Goal: Find specific page/section: Find specific page/section

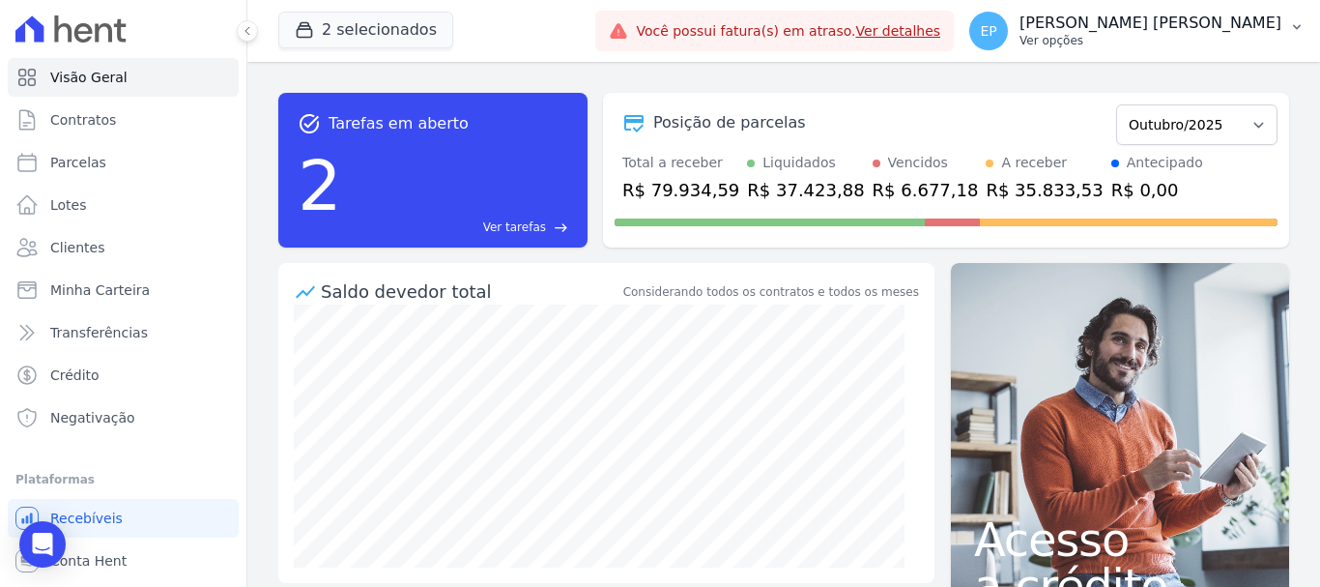
click at [1243, 41] on p "Ver opções" at bounding box center [1151, 40] width 262 height 15
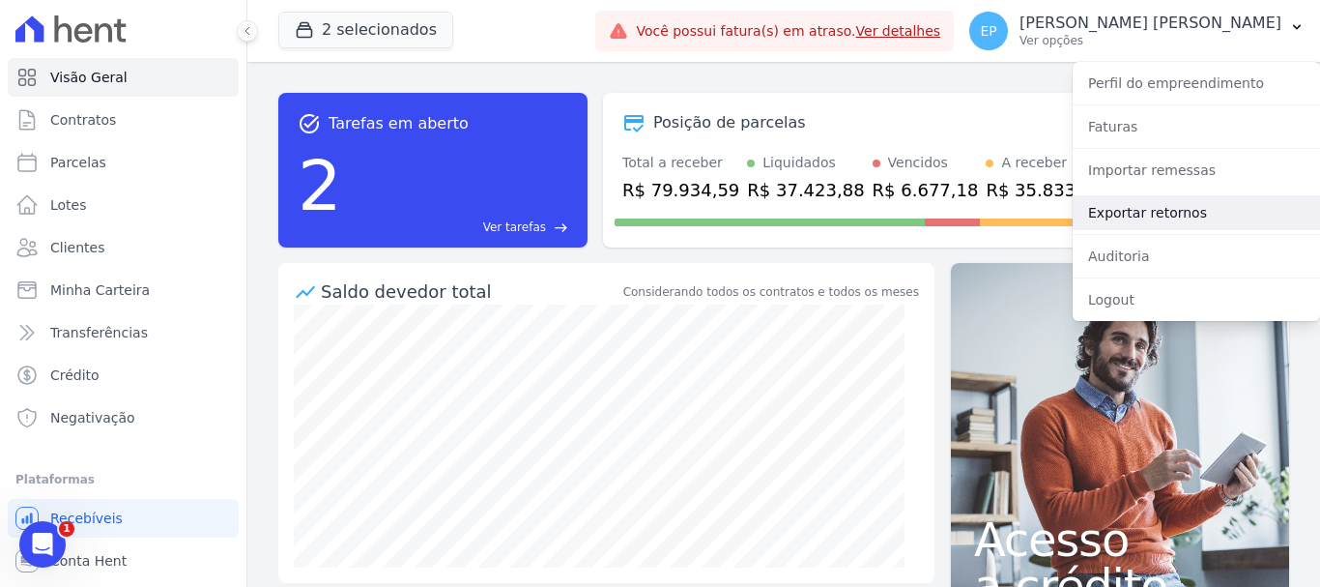
click at [1114, 216] on link "Exportar retornos" at bounding box center [1196, 212] width 247 height 35
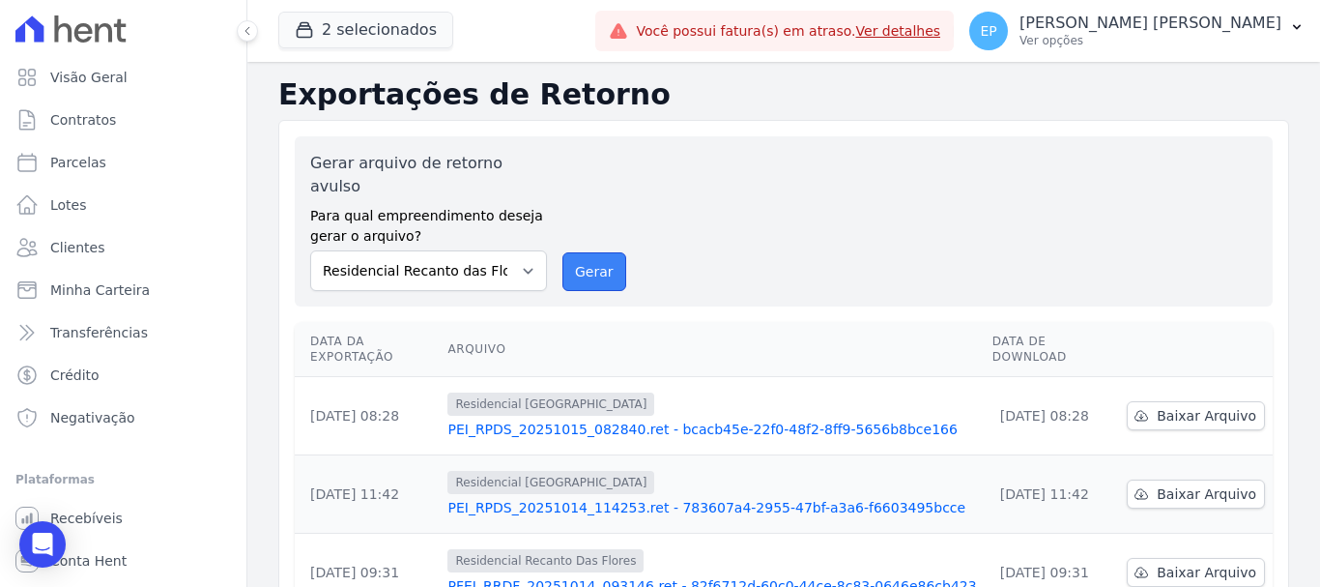
click at [576, 252] on button "Gerar" at bounding box center [595, 271] width 64 height 39
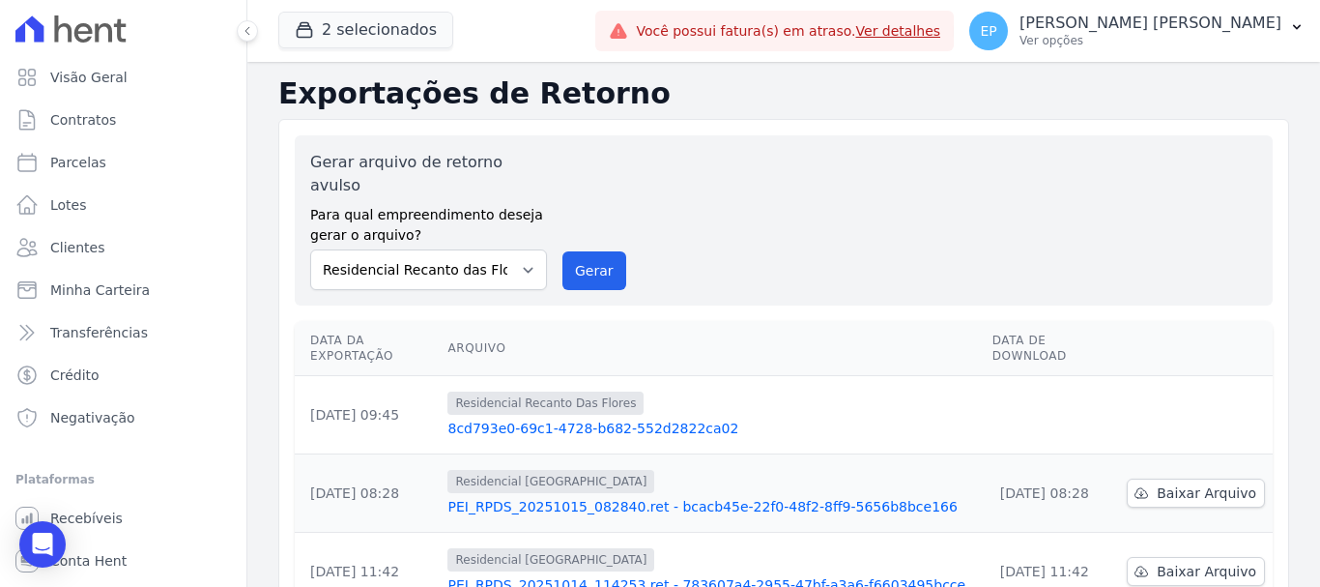
scroll to position [193, 0]
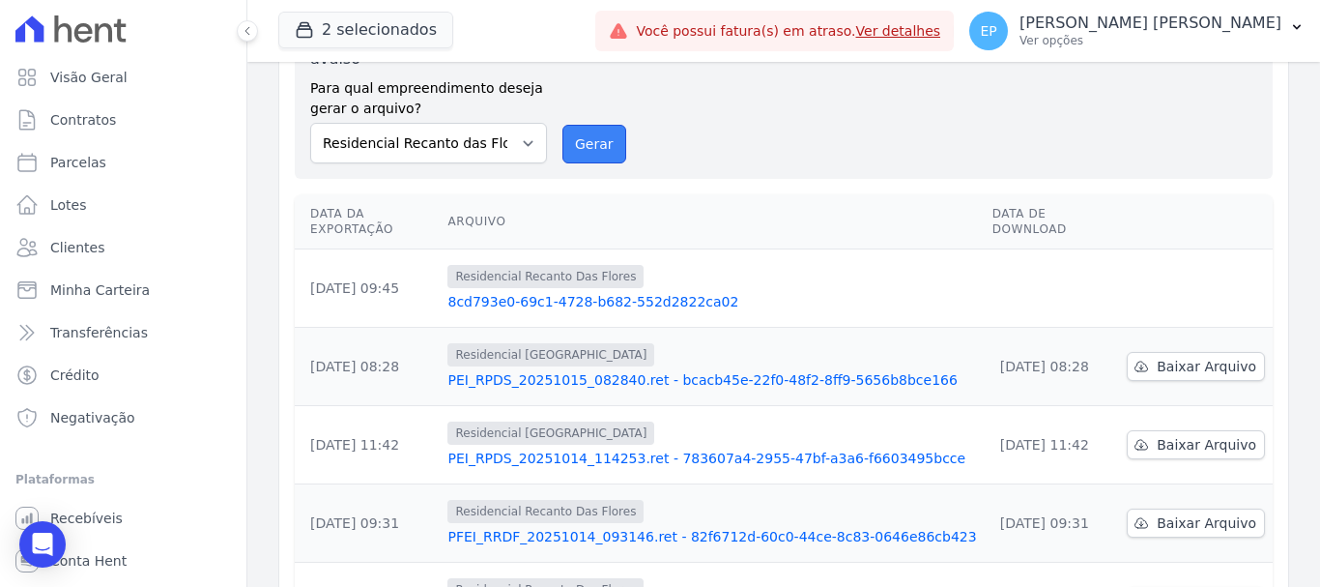
click at [588, 125] on button "Gerar" at bounding box center [595, 144] width 64 height 39
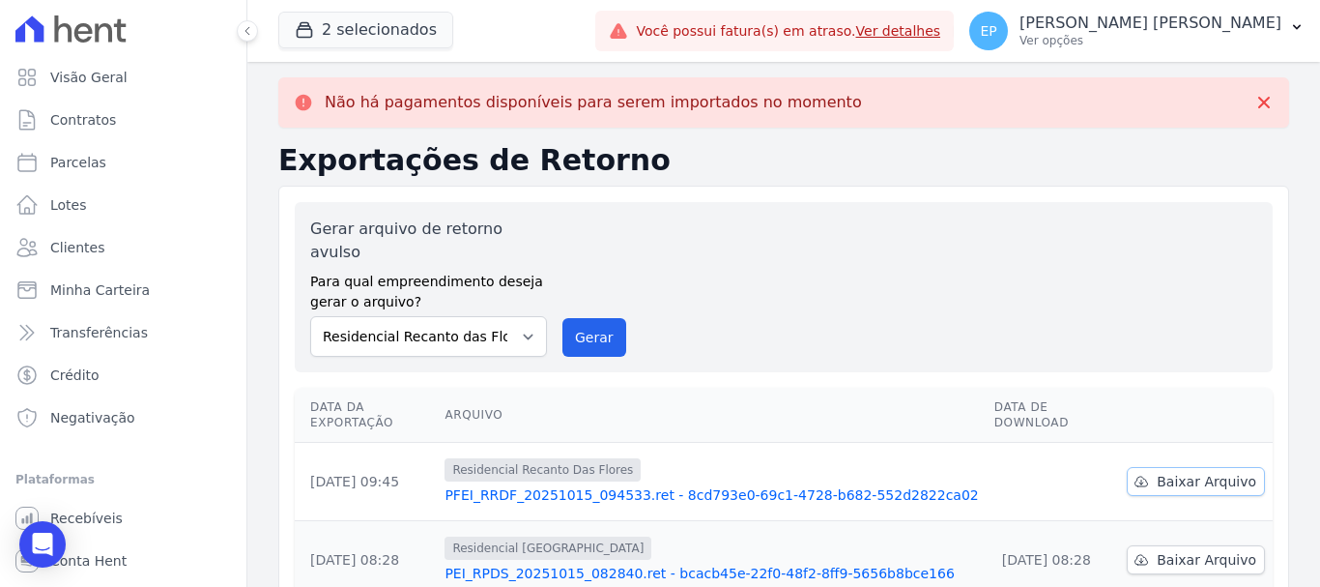
click at [1185, 472] on span "Baixar Arquivo" at bounding box center [1207, 481] width 100 height 19
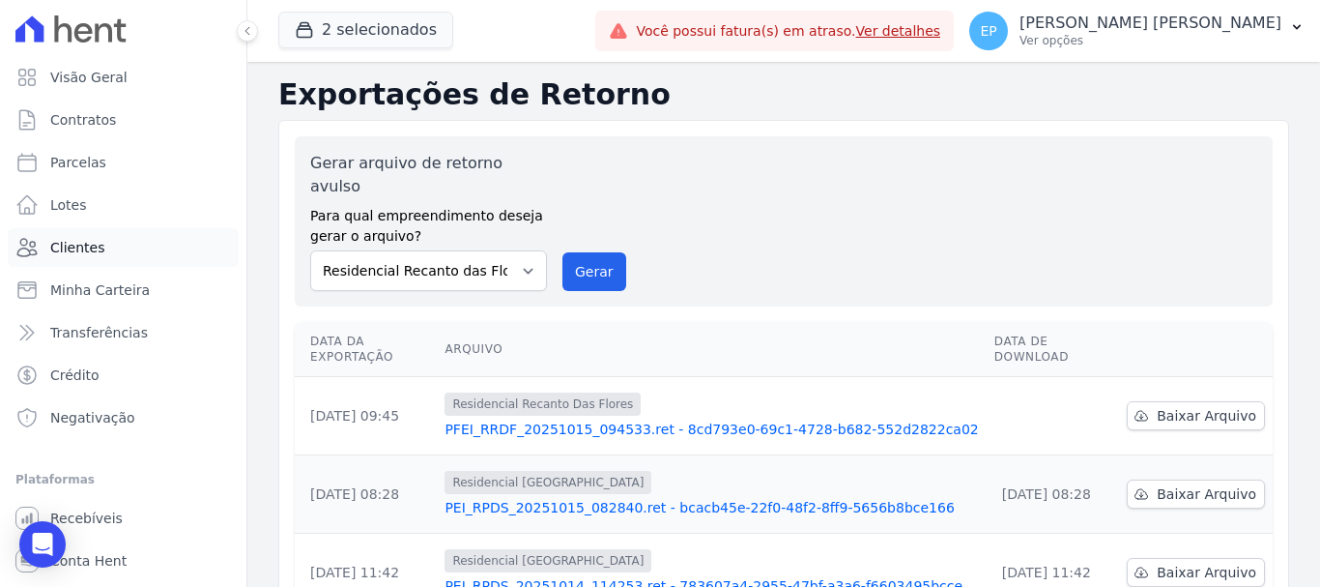
click at [100, 245] on link "Clientes" at bounding box center [123, 247] width 231 height 39
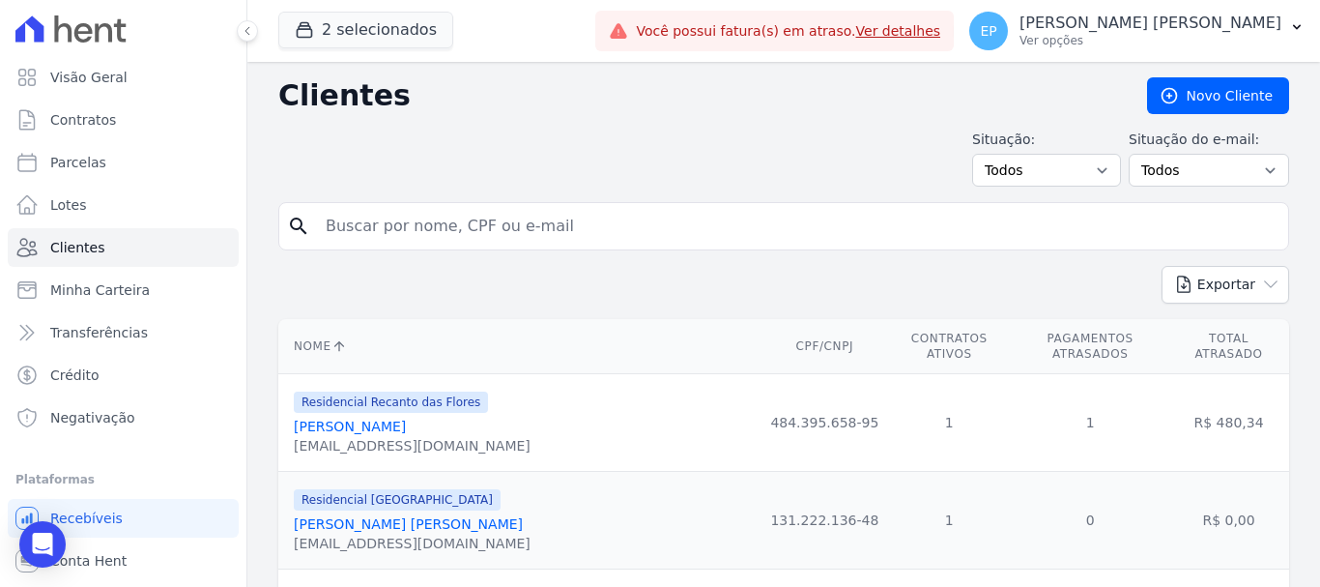
click at [384, 226] on input "search" at bounding box center [797, 226] width 967 height 39
type input "karina"
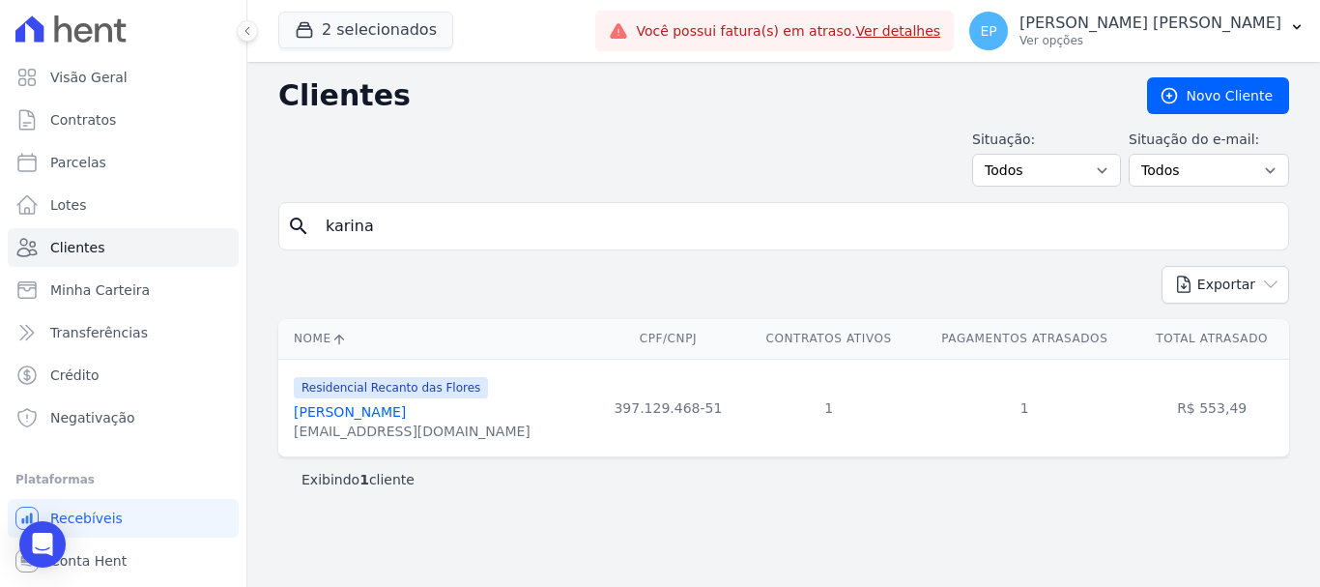
click at [355, 416] on link "[PERSON_NAME]" at bounding box center [350, 411] width 112 height 15
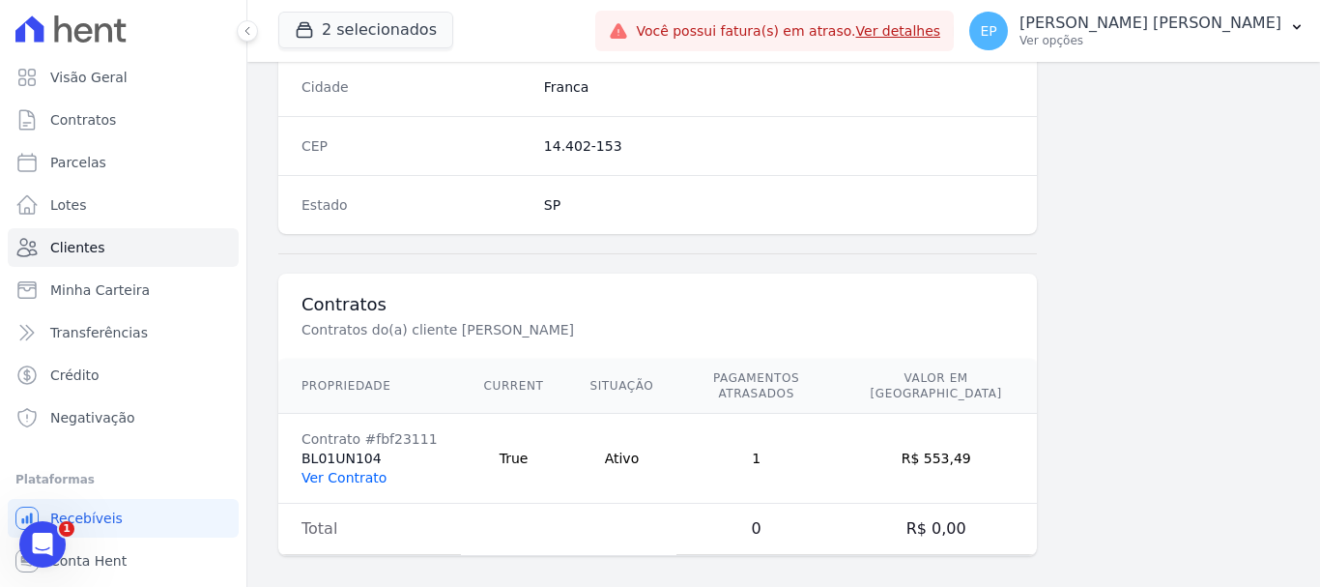
click at [338, 470] on link "Ver Contrato" at bounding box center [344, 477] width 85 height 15
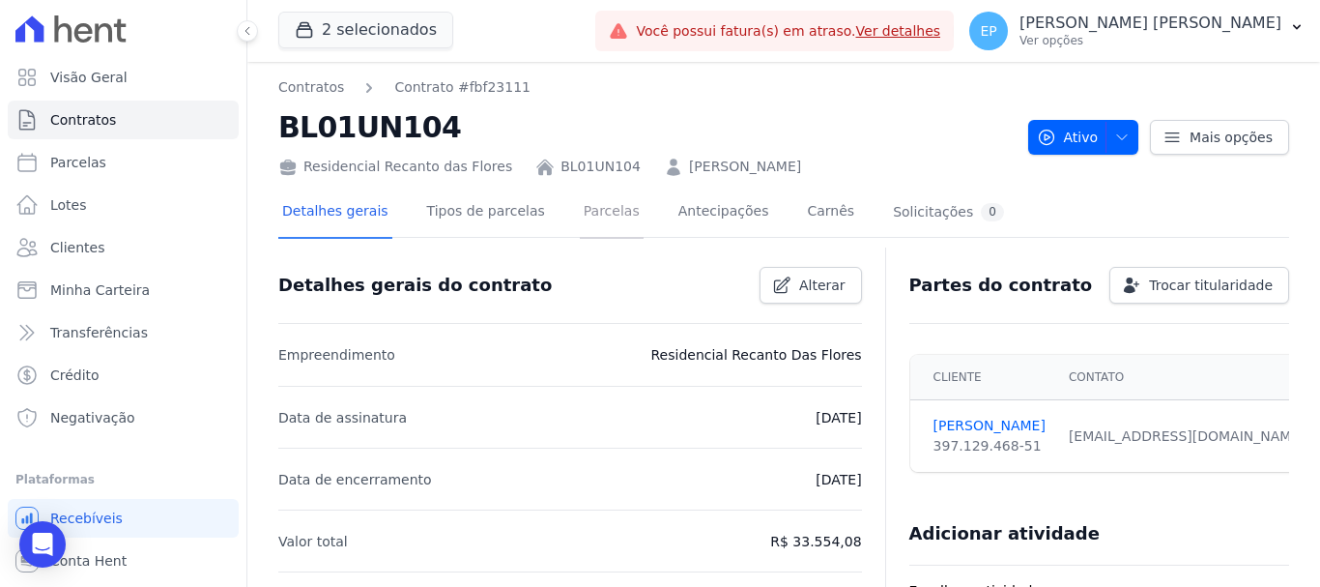
click at [596, 216] on link "Parcelas" at bounding box center [612, 213] width 64 height 51
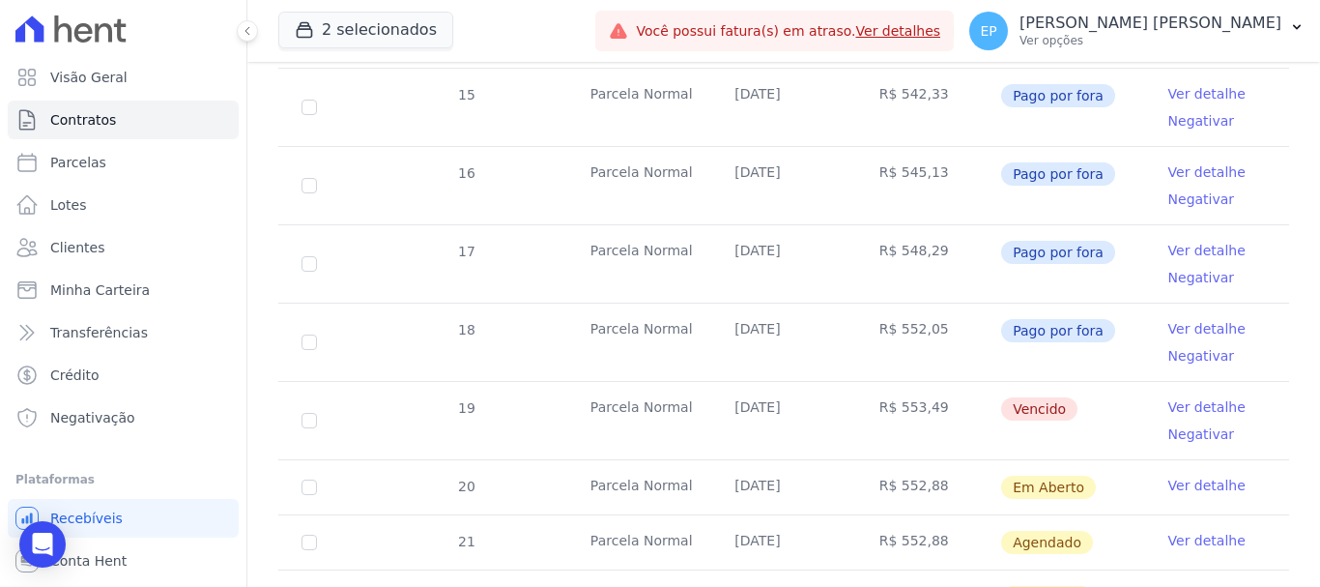
scroll to position [1041, 0]
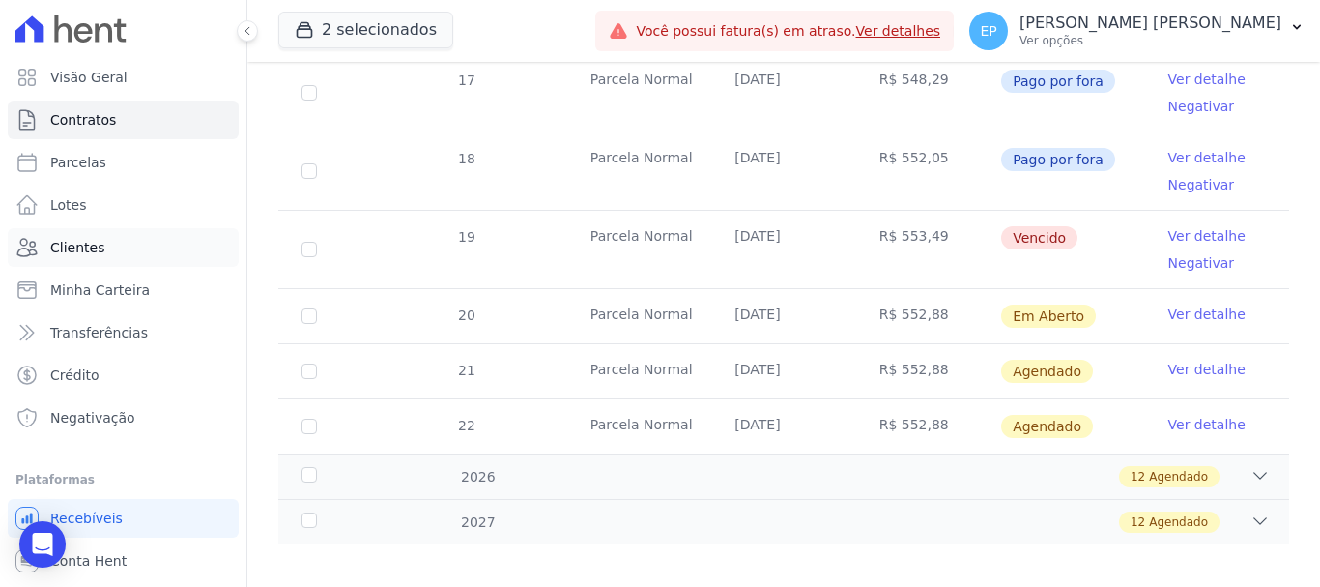
click at [98, 239] on span "Clientes" at bounding box center [77, 247] width 54 height 19
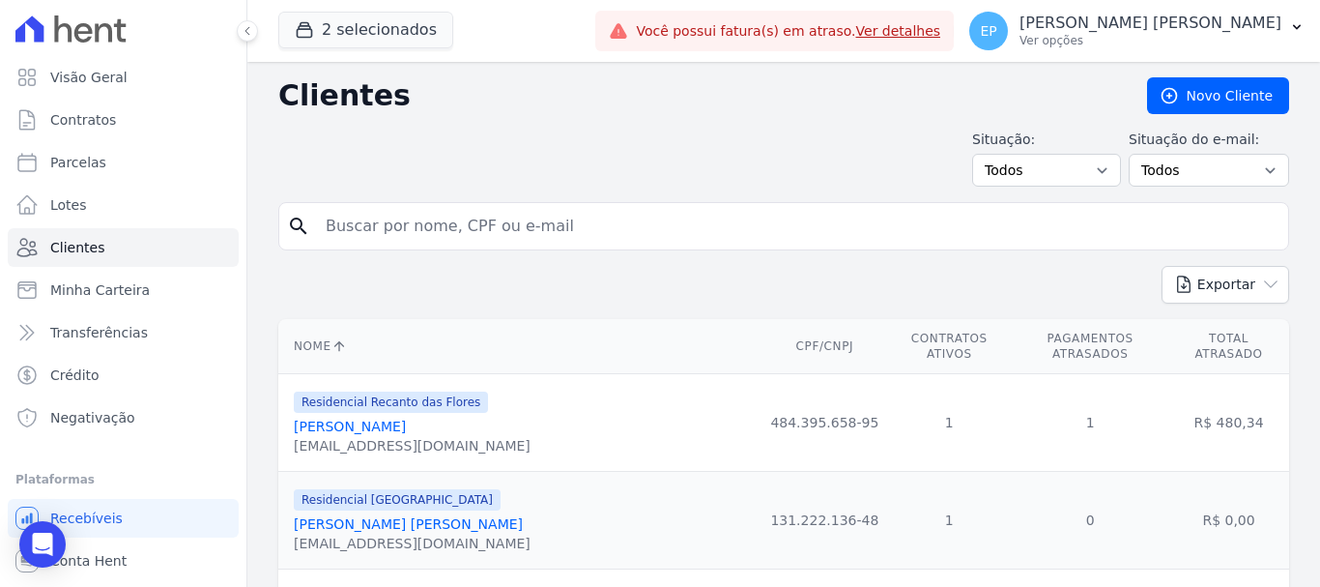
click at [363, 232] on input "search" at bounding box center [797, 226] width 967 height 39
paste input "[PERSON_NAME] [PERSON_NAME]"
type input "[PERSON_NAME] [PERSON_NAME]"
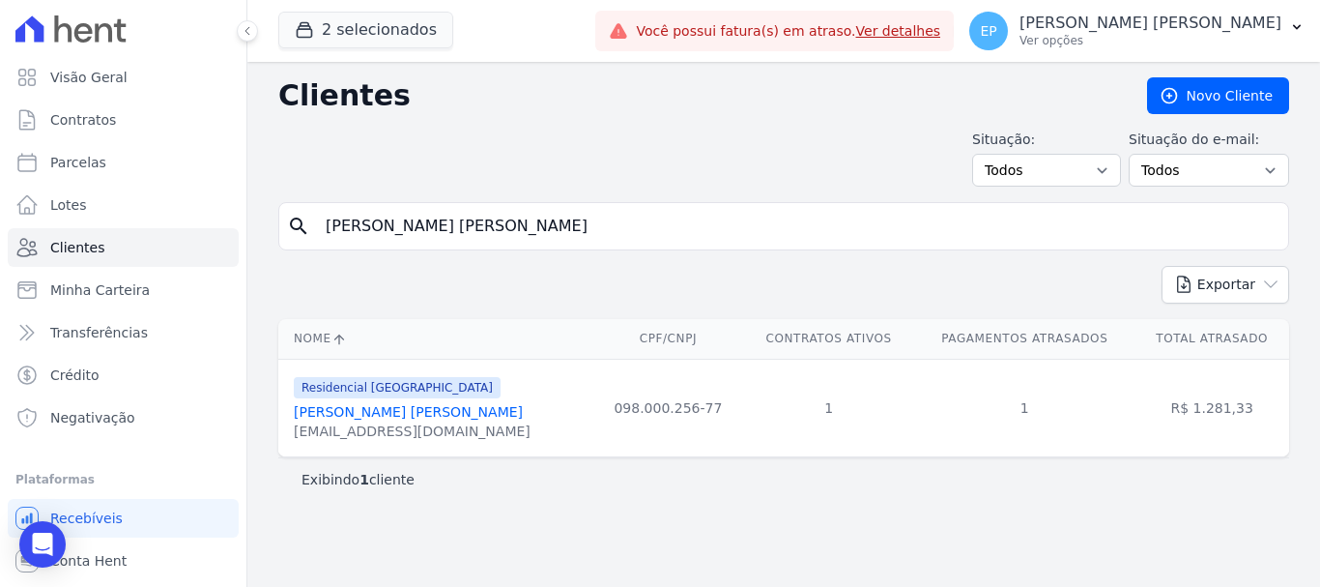
click at [406, 415] on link "[PERSON_NAME] [PERSON_NAME]" at bounding box center [408, 411] width 229 height 15
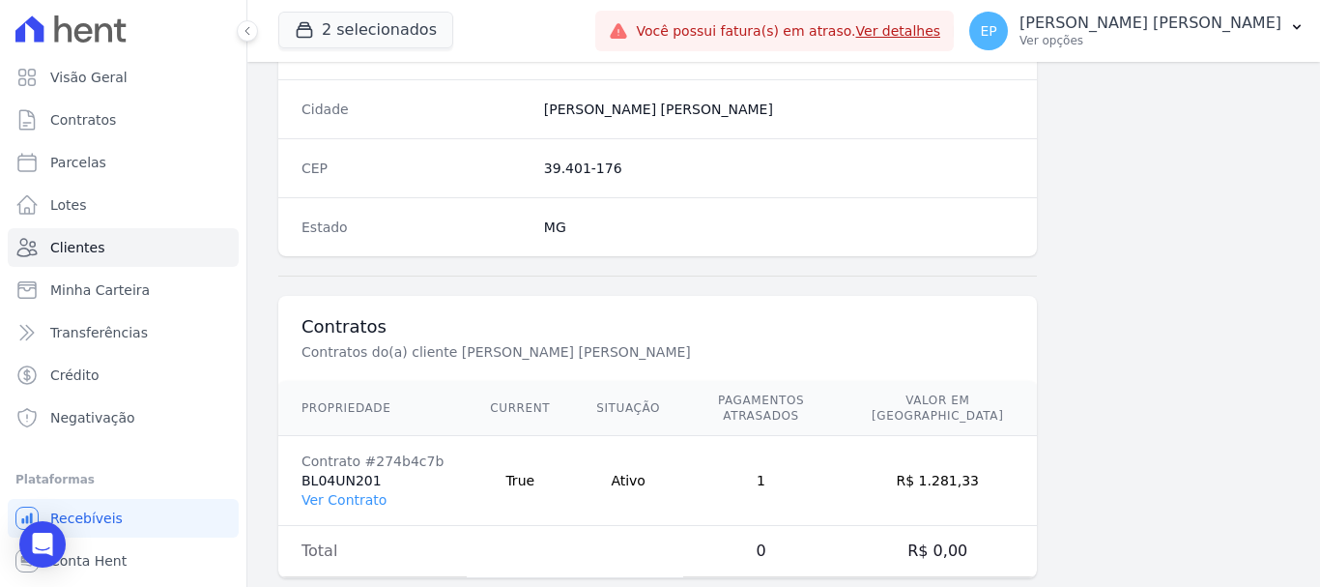
scroll to position [1222, 0]
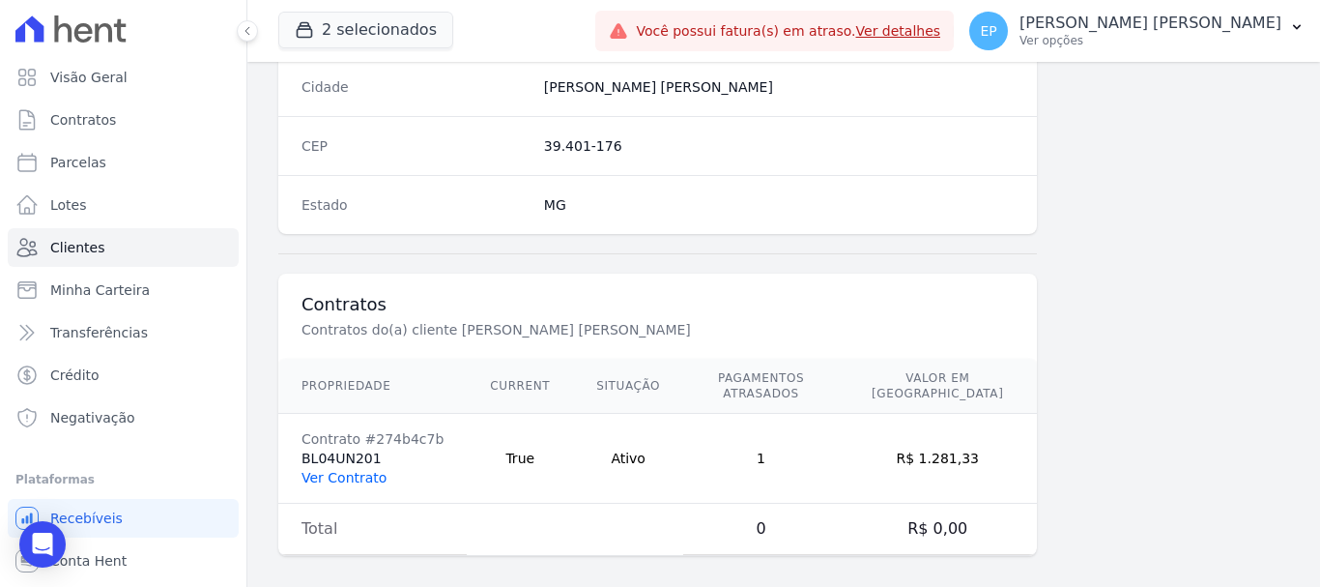
click at [337, 470] on link "Ver Contrato" at bounding box center [344, 477] width 85 height 15
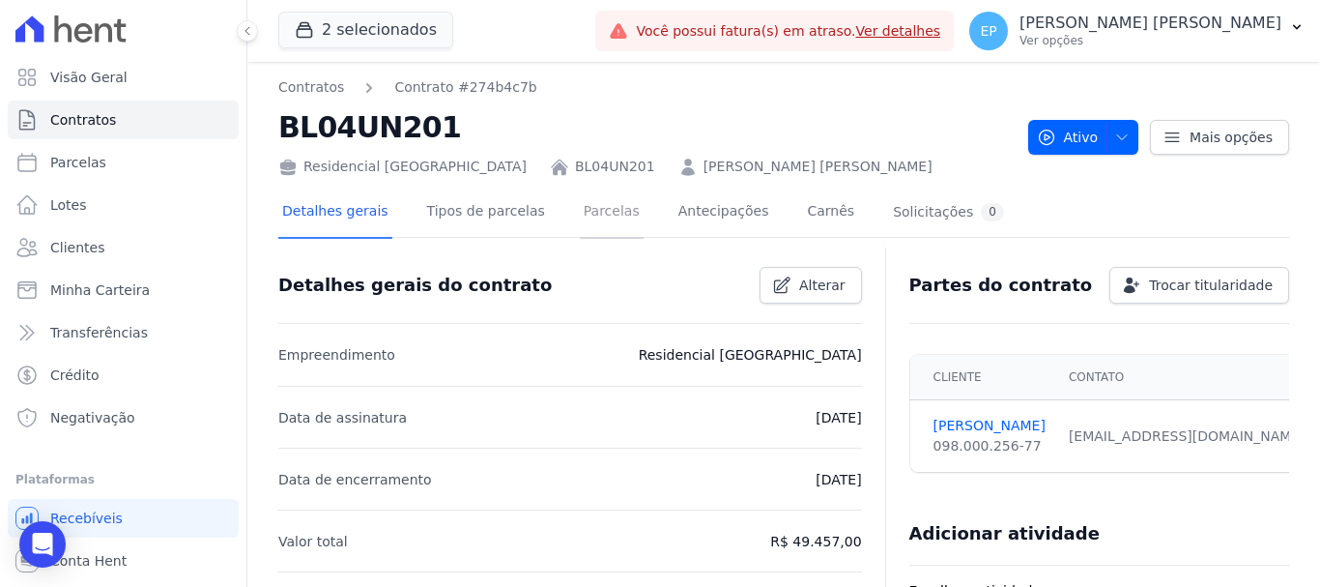
click at [596, 217] on link "Parcelas" at bounding box center [612, 213] width 64 height 51
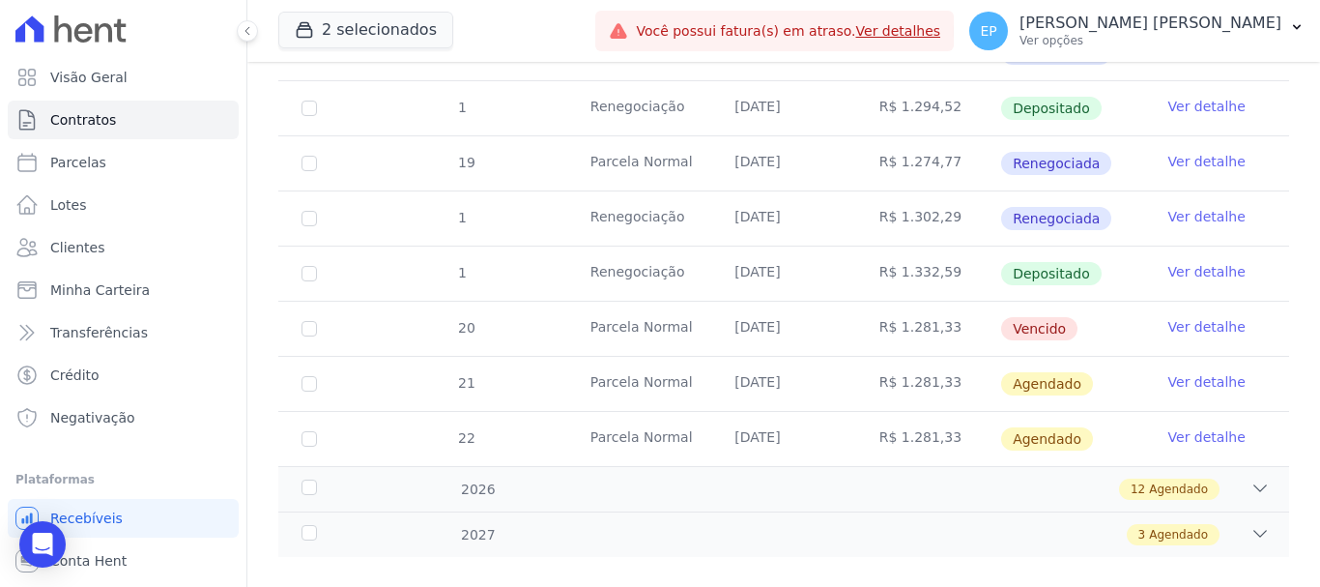
scroll to position [1282, 0]
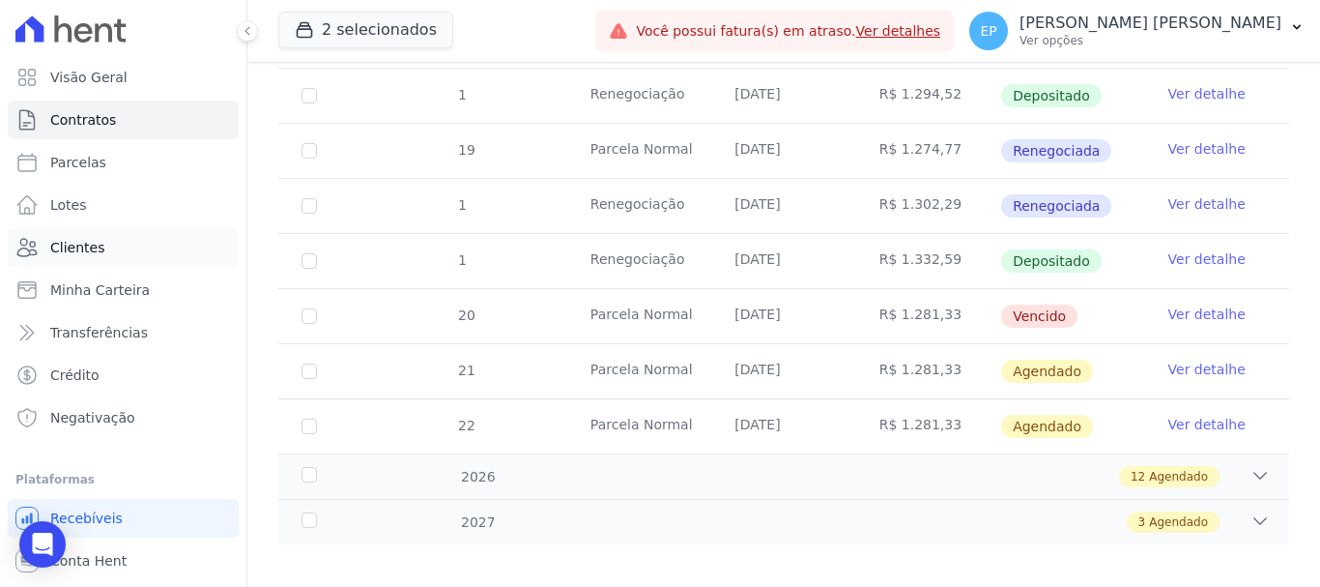
click at [74, 240] on span "Clientes" at bounding box center [77, 247] width 54 height 19
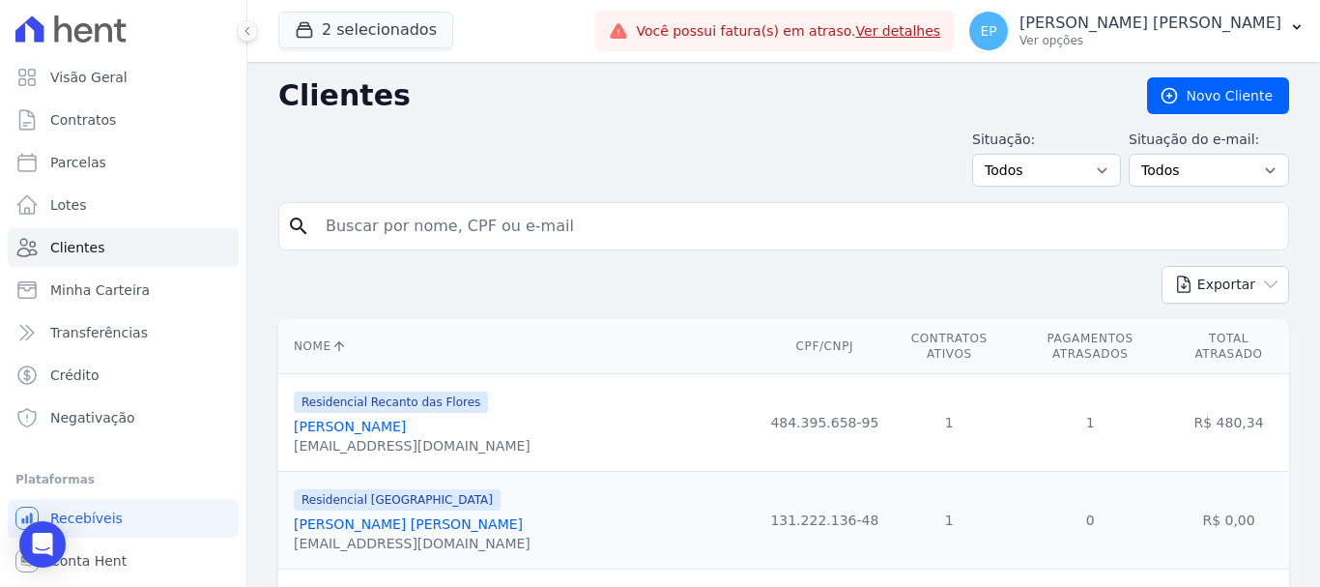
click at [447, 229] on input "search" at bounding box center [797, 226] width 967 height 39
type input "[PERSON_NAME]"
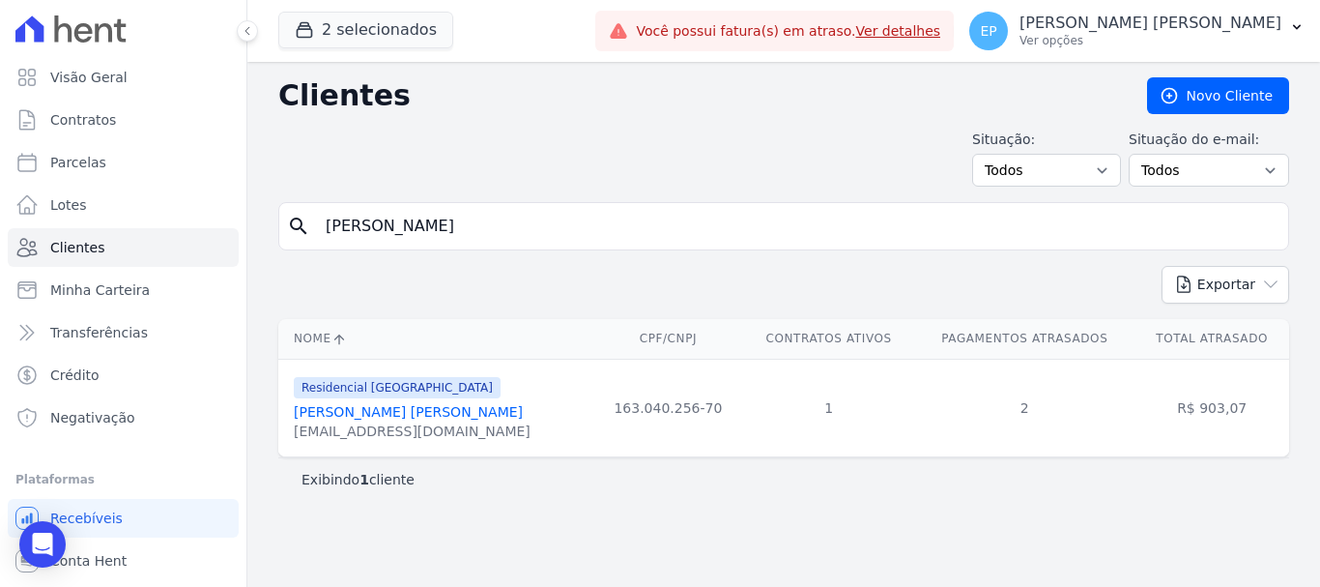
click at [362, 420] on link "[PERSON_NAME] [PERSON_NAME]" at bounding box center [408, 411] width 229 height 15
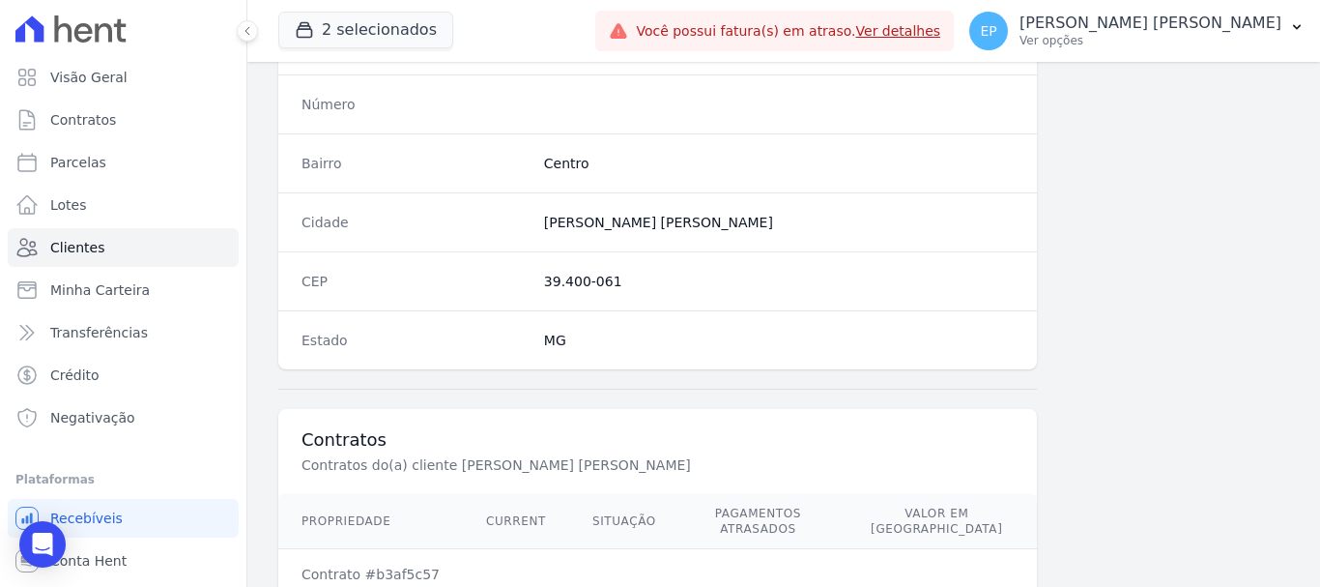
scroll to position [1222, 0]
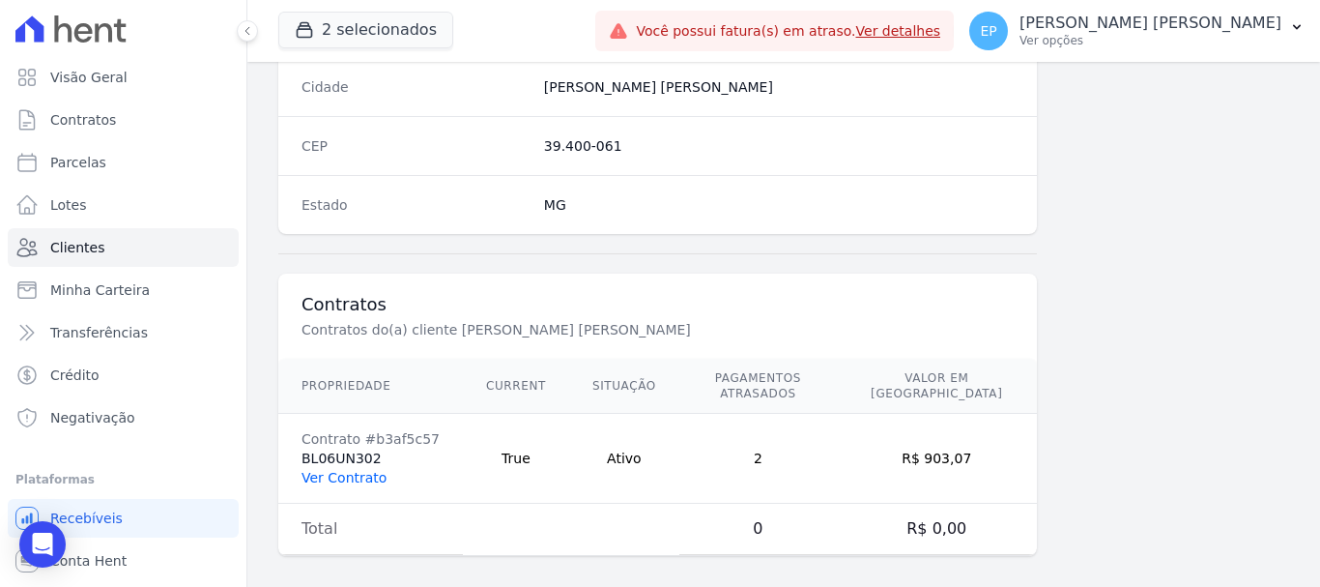
click at [336, 470] on link "Ver Contrato" at bounding box center [344, 477] width 85 height 15
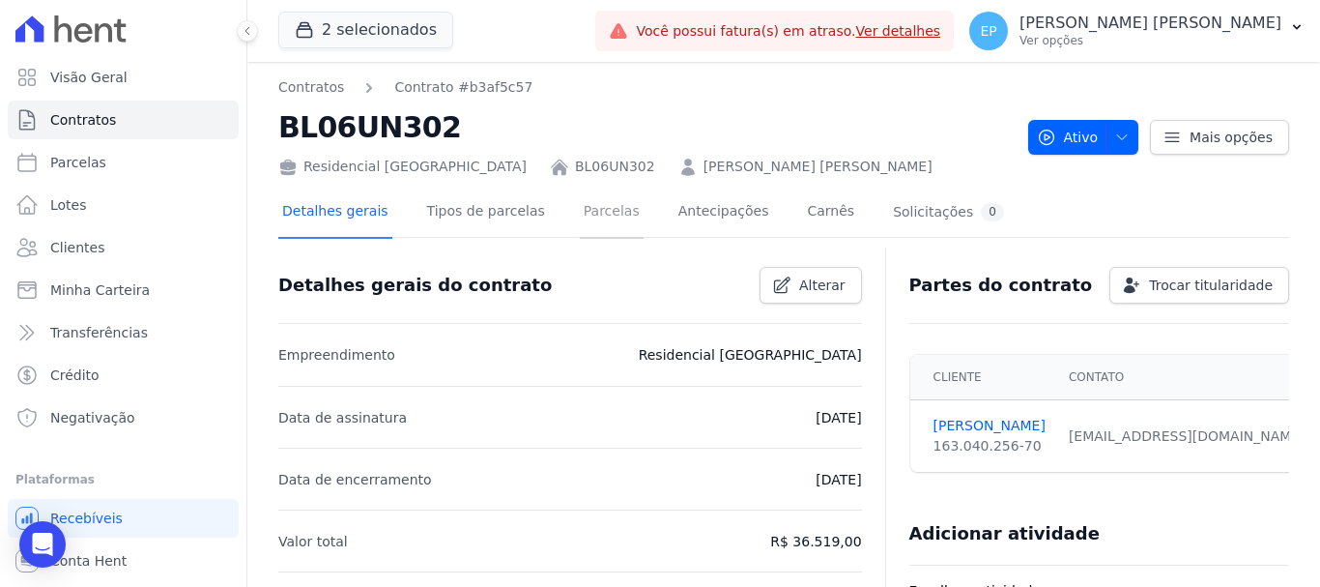
click at [580, 212] on link "Parcelas" at bounding box center [612, 213] width 64 height 51
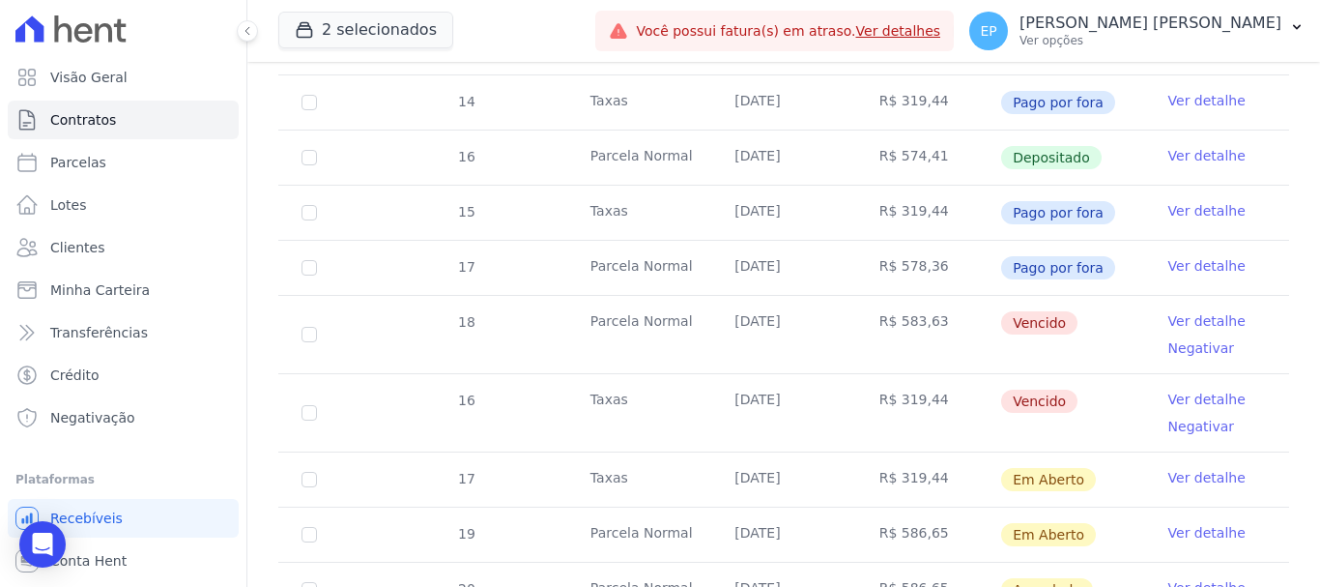
scroll to position [1160, 0]
